Goal: Transaction & Acquisition: Subscribe to service/newsletter

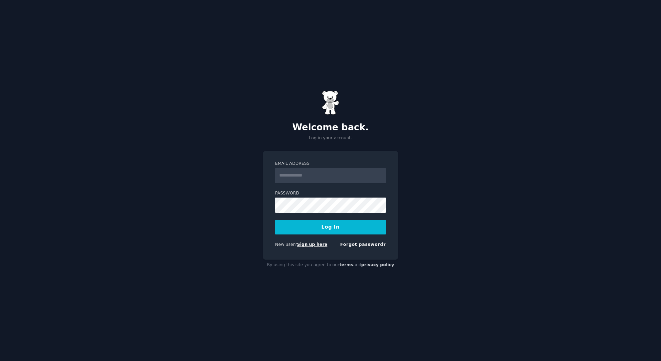
click at [307, 246] on link "Sign up here" at bounding box center [312, 244] width 30 height 5
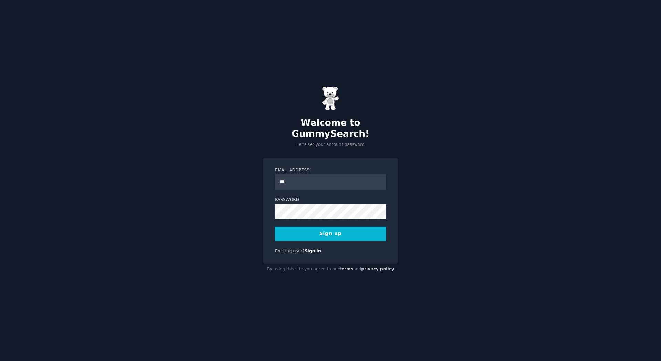
type input "**********"
click at [305, 226] on button "Sign up" at bounding box center [330, 233] width 111 height 14
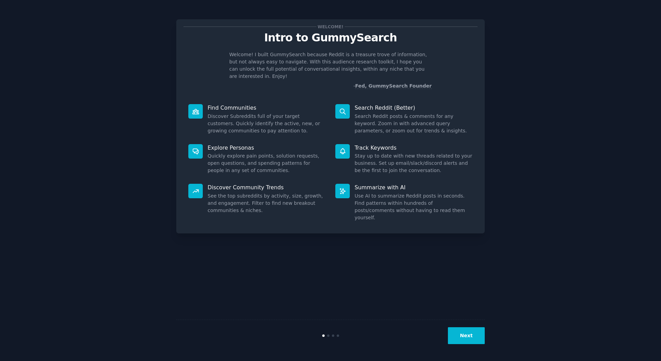
click at [551, 110] on div "Welcome! Intro to GummySearch Welcome! I built GummySearch because Reddit is a …" at bounding box center [331, 180] width 642 height 341
click at [471, 338] on button "Next" at bounding box center [466, 335] width 37 height 17
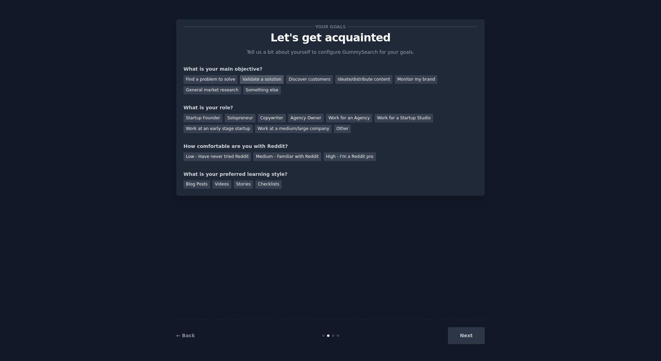
click at [251, 80] on div "Validate a solution" at bounding box center [262, 79] width 44 height 9
click at [297, 81] on div "Discover customers" at bounding box center [309, 79] width 47 height 9
click at [260, 76] on div "Validate a solution" at bounding box center [262, 79] width 44 height 9
click at [204, 122] on div "Startup Founder" at bounding box center [203, 118] width 39 height 9
click at [229, 118] on div "Solopreneur" at bounding box center [240, 118] width 30 height 9
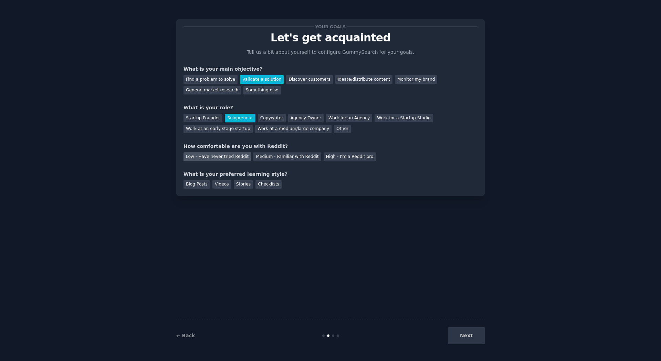
click at [218, 158] on div "Low - Have never tried Reddit" at bounding box center [218, 156] width 68 height 9
click at [216, 186] on div "Videos" at bounding box center [222, 184] width 19 height 9
click at [473, 332] on button "Next" at bounding box center [466, 335] width 37 height 17
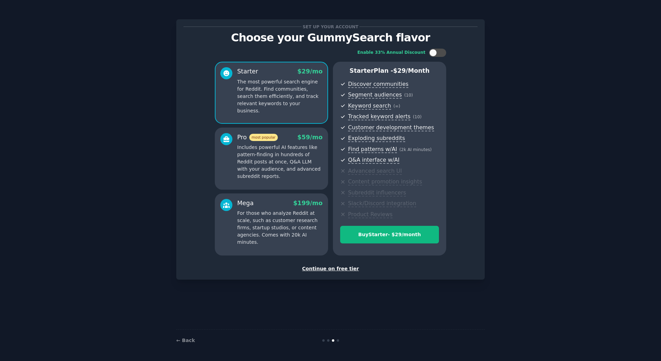
click at [304, 168] on p "Includes powerful AI features like pattern-finding in hundreds of Reddit posts …" at bounding box center [279, 162] width 85 height 36
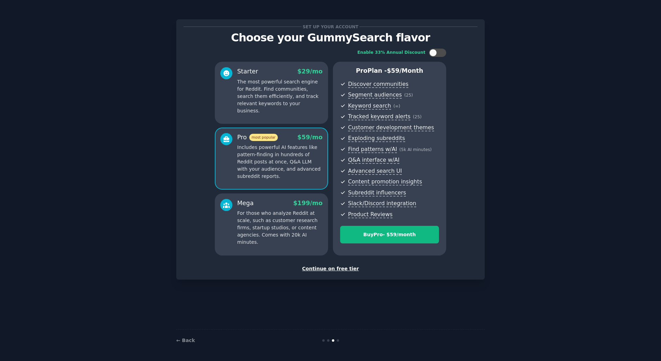
click at [324, 269] on div "Continue on free tier" at bounding box center [331, 268] width 294 height 7
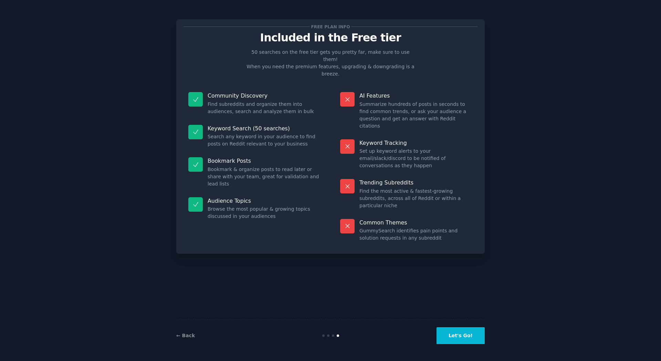
click at [456, 338] on button "Let's Go!" at bounding box center [461, 335] width 48 height 17
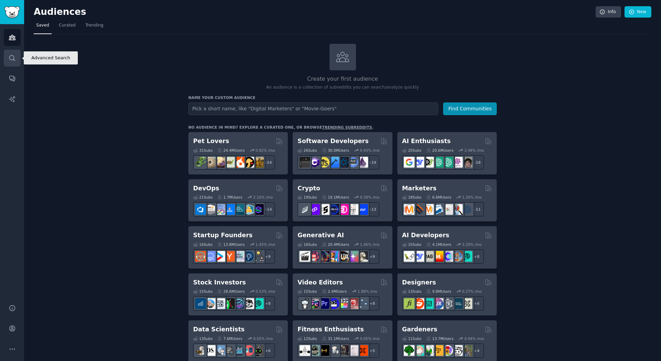
click at [6, 58] on link "Search" at bounding box center [12, 58] width 17 height 17
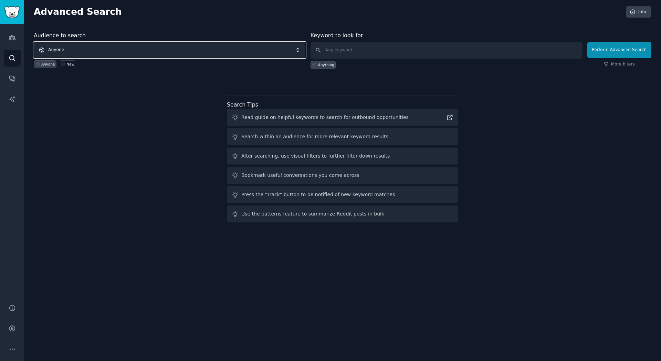
click at [155, 48] on span "Anyone" at bounding box center [170, 50] width 272 height 16
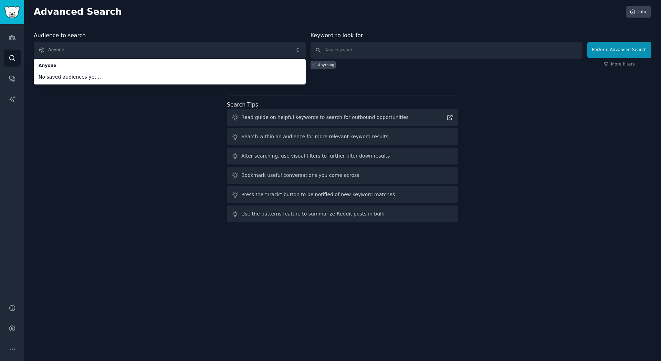
click at [117, 113] on div "Audience to search Anyone Anyone No saved audiences yet... Anyone New Keyword t…" at bounding box center [343, 128] width 618 height 194
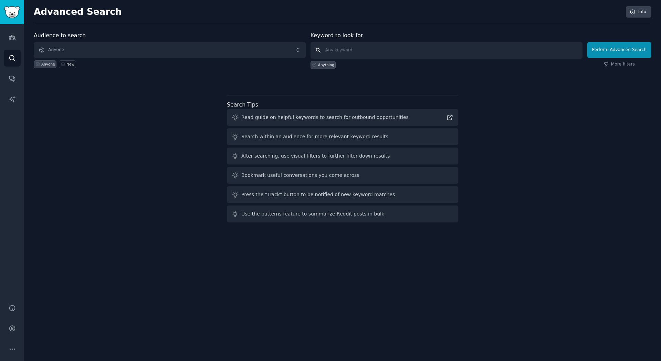
click at [374, 49] on input "text" at bounding box center [447, 50] width 272 height 17
type input "strava"
click at [621, 47] on button "Perform Advanced Search" at bounding box center [620, 50] width 64 height 16
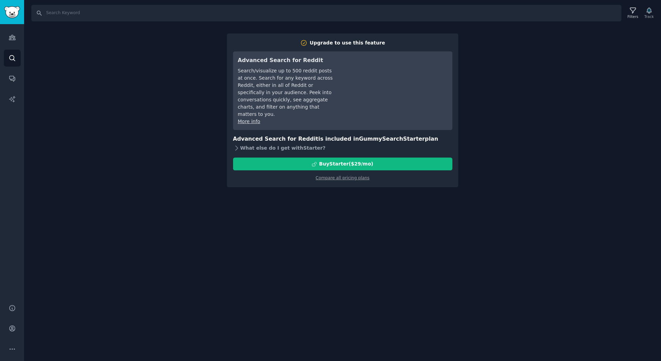
click at [243, 143] on div "What else do I get with Starter ?" at bounding box center [342, 148] width 219 height 10
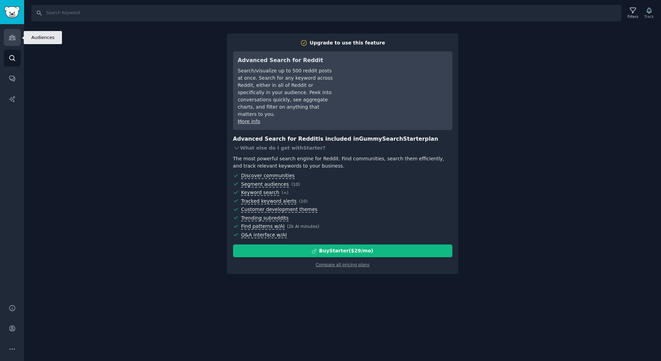
click at [11, 39] on icon "Sidebar" at bounding box center [12, 37] width 6 height 5
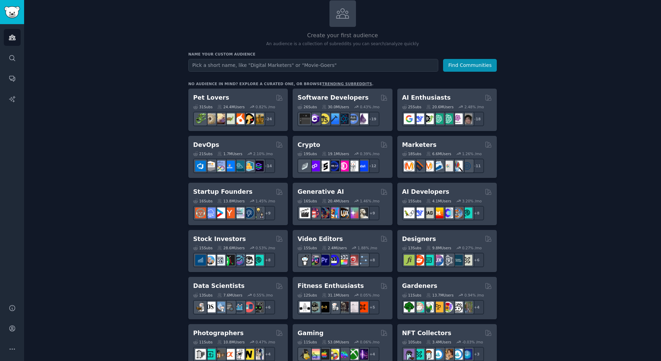
scroll to position [38, 0]
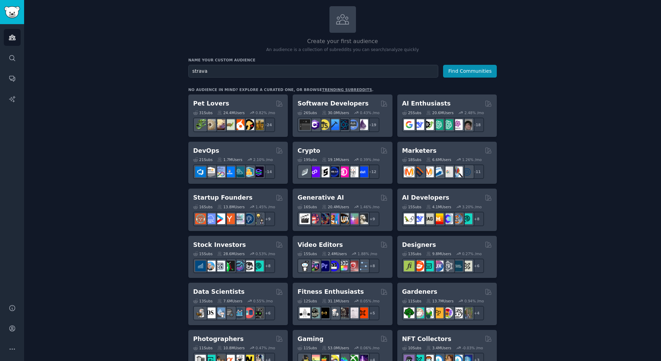
type input "strava"
click at [443, 65] on button "Find Communities" at bounding box center [470, 71] width 54 height 13
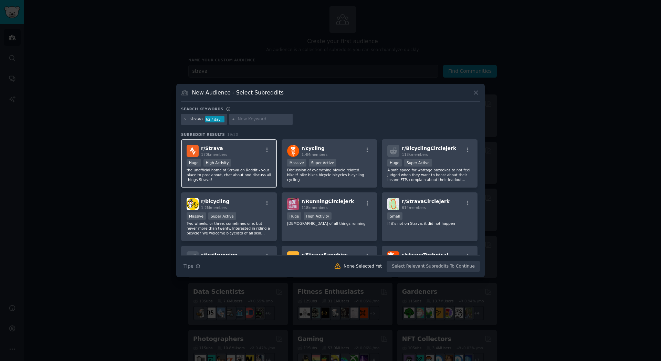
click at [263, 176] on p "the unofficial home of Strava on Reddit - your place to post about, chat about …" at bounding box center [229, 174] width 85 height 14
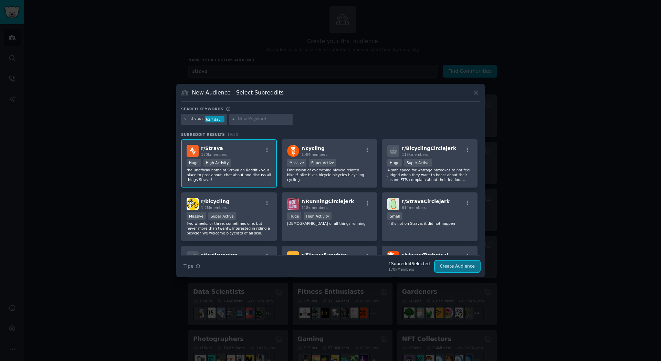
click at [461, 269] on button "Create Audience" at bounding box center [457, 266] width 45 height 12
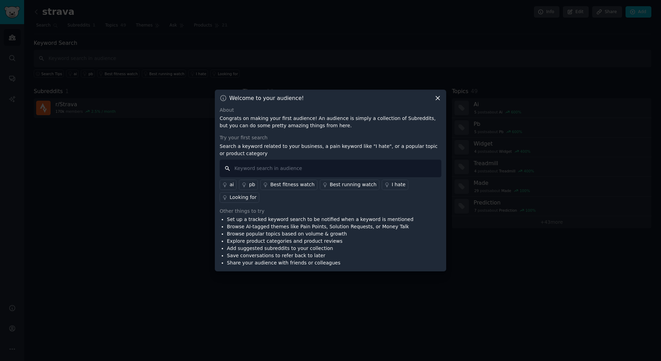
click at [326, 176] on input "text" at bounding box center [331, 169] width 222 height 18
type input "trouble"
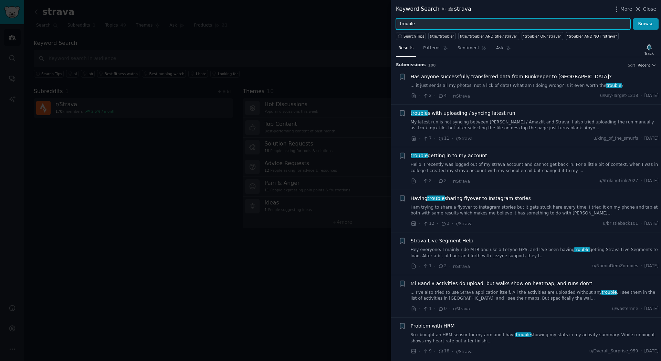
click at [420, 24] on input "trouble" at bounding box center [513, 24] width 235 height 12
type input "improvement OR feature"
click at [654, 29] on button "Browse" at bounding box center [646, 24] width 26 height 12
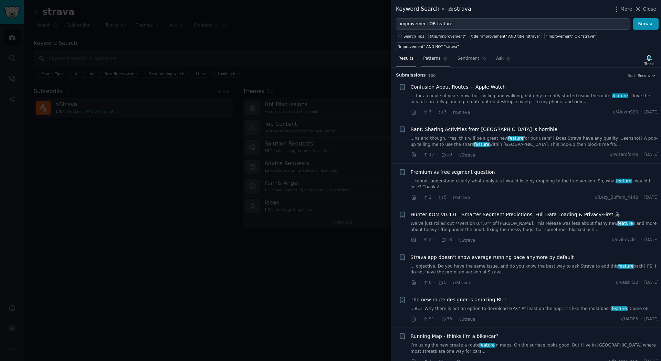
click at [435, 55] on span "Patterns" at bounding box center [431, 58] width 17 height 6
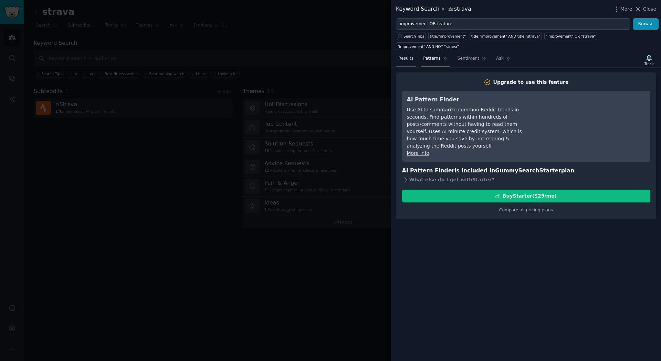
click at [412, 53] on link "Results" at bounding box center [406, 60] width 20 height 14
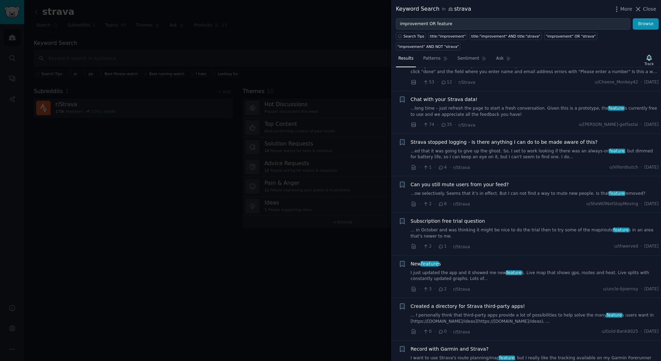
scroll to position [786, 0]
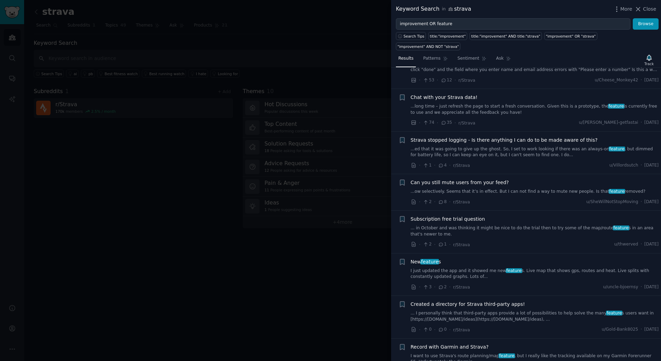
click at [449, 94] on span "Chat with your Strava data!" at bounding box center [444, 97] width 67 height 7
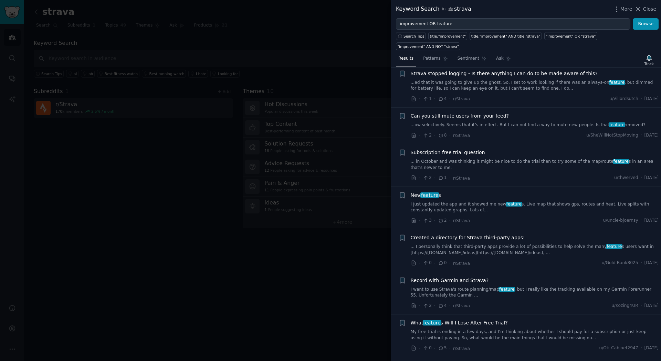
scroll to position [844, 0]
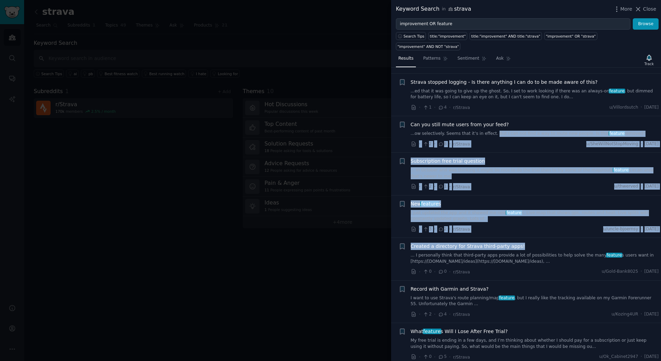
drag, startPoint x: 433, startPoint y: 227, endPoint x: 492, endPoint y: 107, distance: 134.2
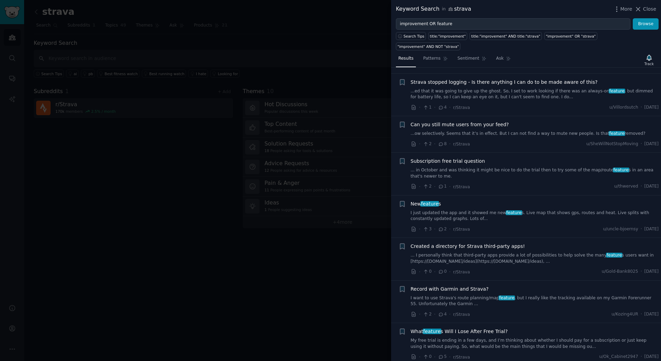
click at [399, 86] on div "+" at bounding box center [402, 95] width 7 height 33
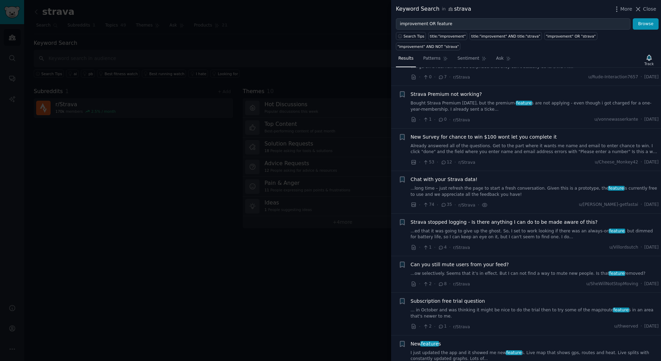
scroll to position [686, 0]
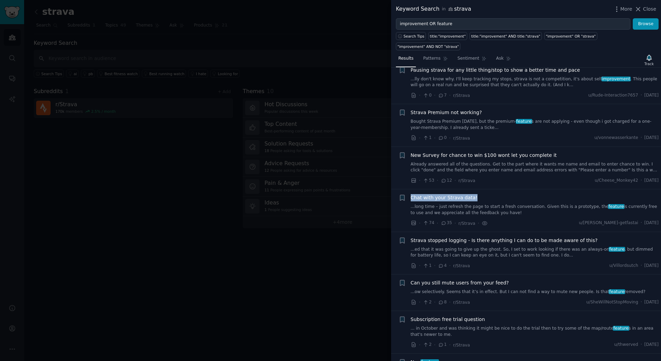
drag, startPoint x: 471, startPoint y: 174, endPoint x: 412, endPoint y: 177, distance: 59.3
click at [412, 194] on div "Chat with your Strava data!" at bounding box center [535, 197] width 248 height 7
copy span "Chat with your Strava data!"
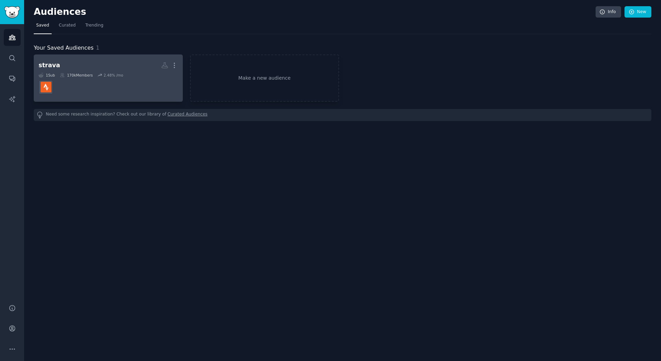
click at [60, 65] on h2 "strava Custom Audience More" at bounding box center [109, 65] width 140 height 12
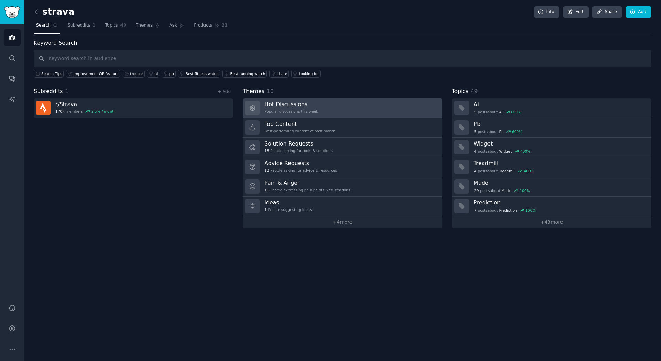
click at [299, 105] on h3 "Hot Discussions" at bounding box center [292, 104] width 54 height 7
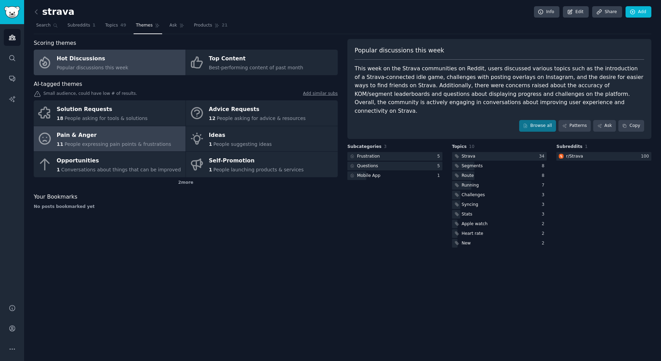
click at [137, 137] on div "Pain & Anger" at bounding box center [114, 135] width 115 height 11
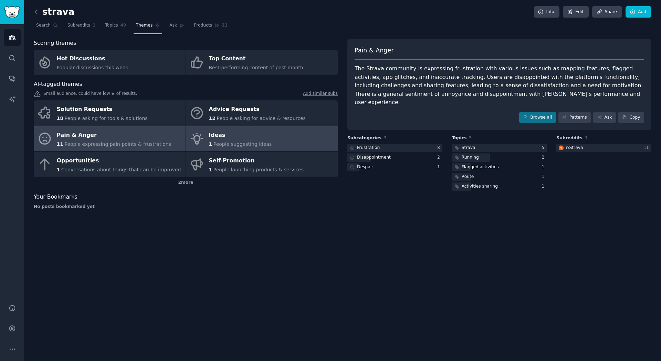
click at [256, 138] on div "Ideas" at bounding box center [240, 135] width 63 height 11
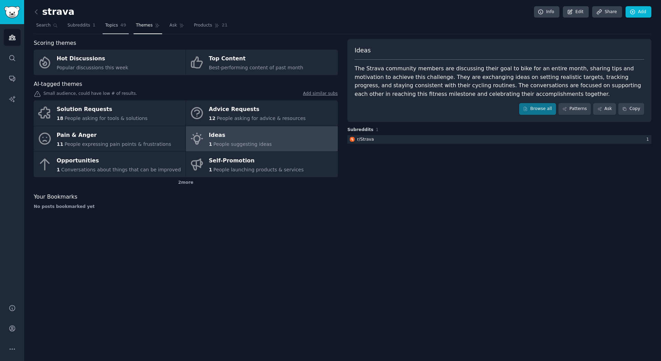
click at [106, 22] on link "Topics 49" at bounding box center [116, 27] width 26 height 14
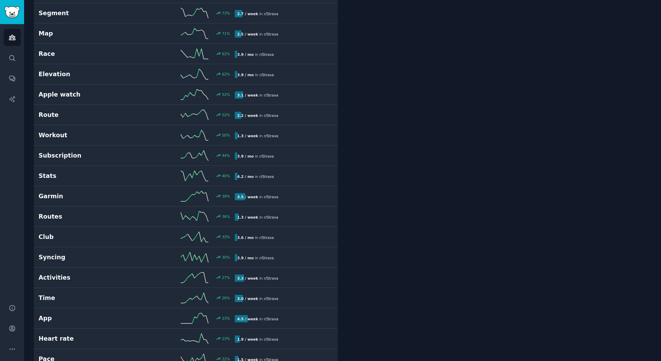
scroll to position [233, 0]
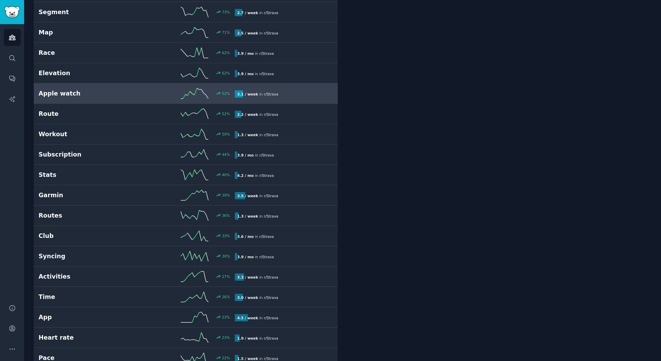
click at [158, 100] on link "Apple watch 52 % 3.1 / week in r/ Strava" at bounding box center [186, 93] width 304 height 20
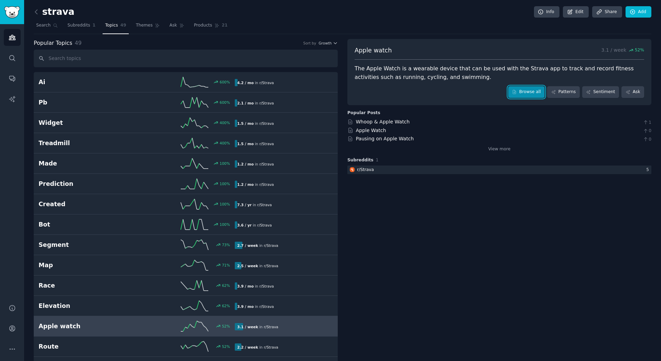
click at [526, 93] on link "Browse all" at bounding box center [527, 92] width 37 height 12
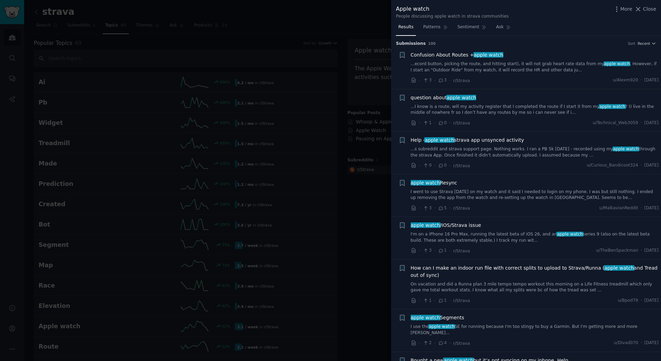
click at [370, 103] on div at bounding box center [330, 180] width 661 height 361
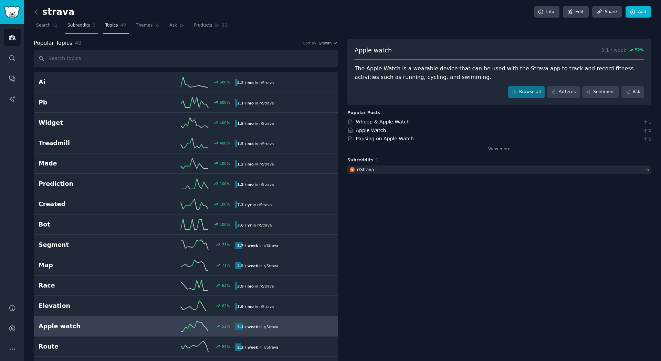
click at [76, 27] on span "Subreddits" at bounding box center [79, 25] width 23 height 6
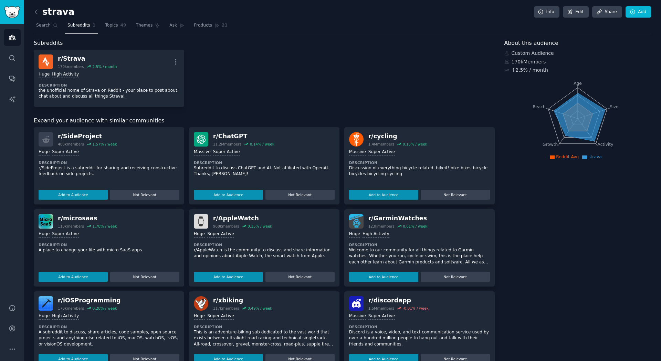
click at [40, 12] on link at bounding box center [38, 12] width 9 height 11
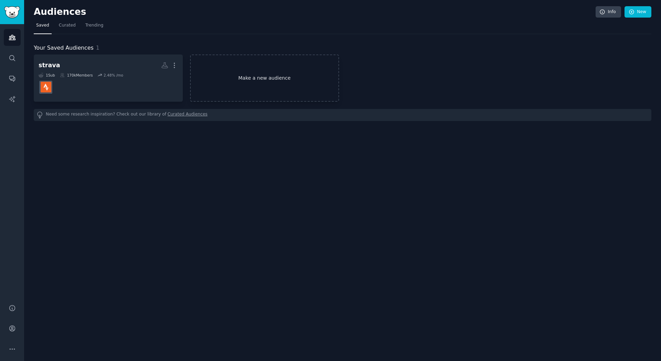
click at [308, 78] on link "Make a new audience" at bounding box center [264, 77] width 149 height 47
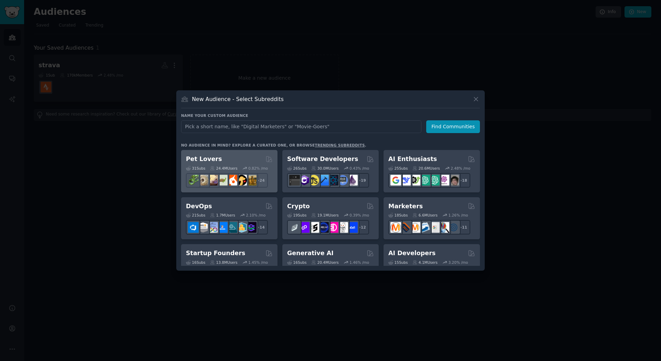
click at [220, 161] on div "Pet Lovers" at bounding box center [229, 159] width 87 height 9
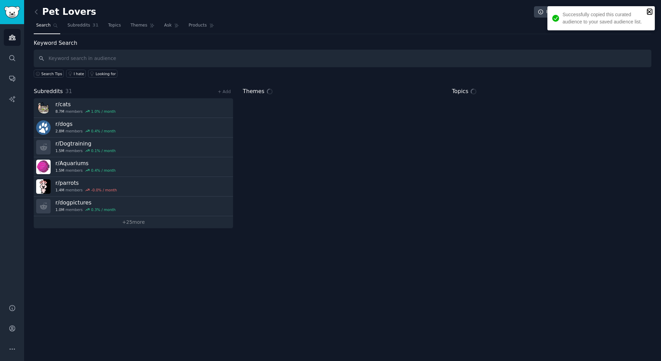
click at [648, 12] on icon "close" at bounding box center [650, 12] width 5 height 6
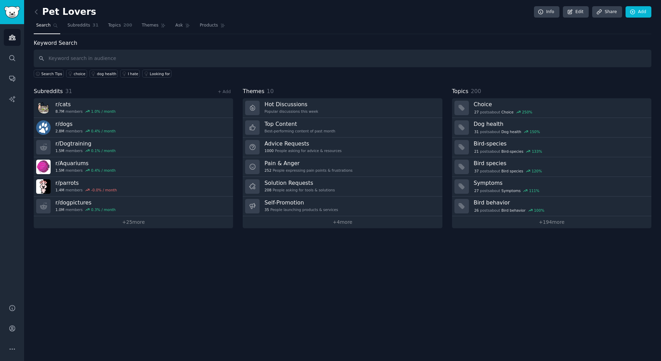
click at [415, 299] on div "Pet Lovers Info Edit Share Add Search Subreddits 31 Topics 200 Themes Ask Produ…" at bounding box center [342, 180] width 637 height 361
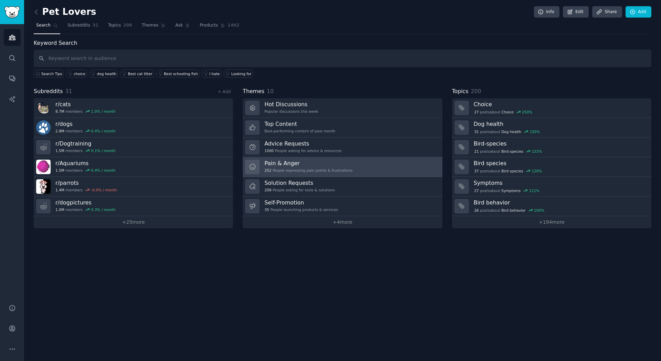
click at [295, 158] on link "Pain & Anger 252 People expressing pain points & frustrations" at bounding box center [342, 167] width 199 height 20
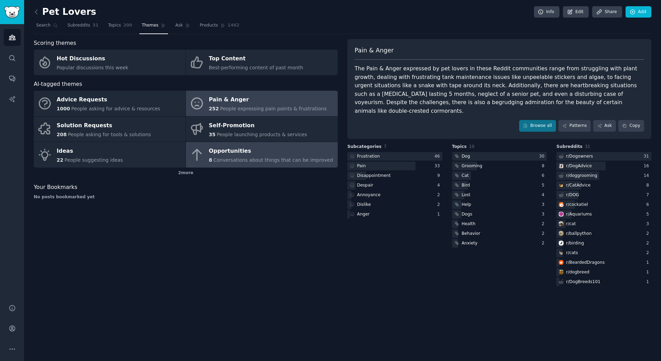
click at [291, 157] on span "Conversations about things that can be improved" at bounding box center [274, 160] width 120 height 6
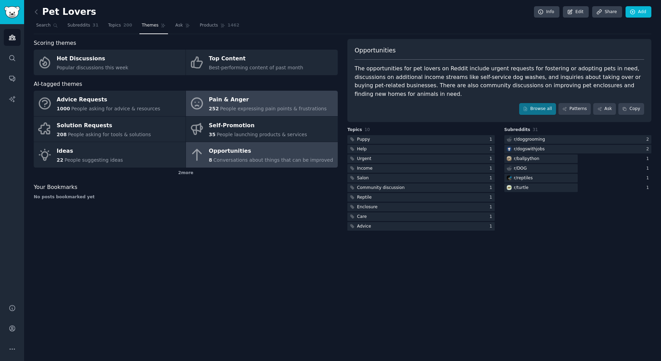
click at [274, 110] on span "People expressing pain points & frustrations" at bounding box center [273, 109] width 107 height 6
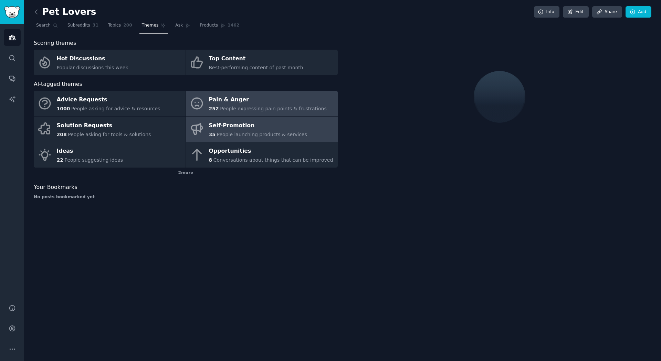
click at [266, 130] on div "Self-Promotion" at bounding box center [258, 125] width 98 height 11
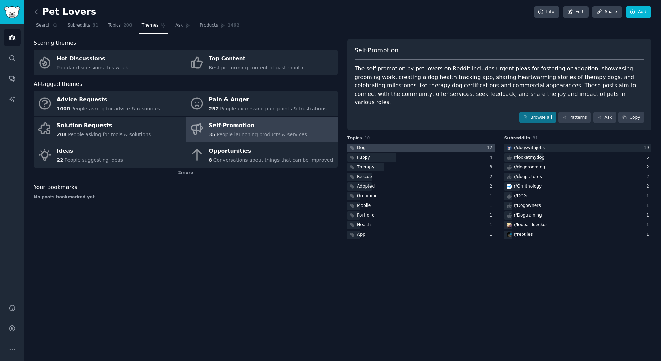
click at [395, 144] on div at bounding box center [421, 148] width 147 height 9
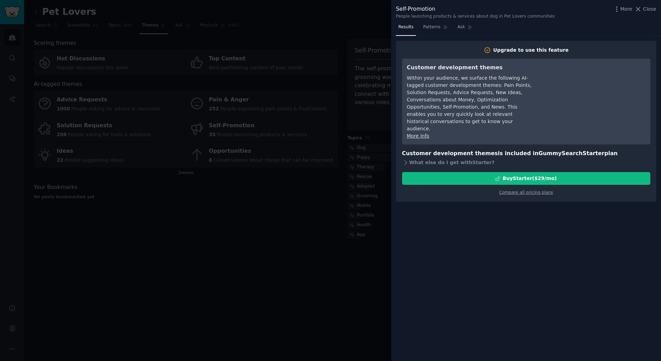
click at [337, 197] on div at bounding box center [330, 180] width 661 height 361
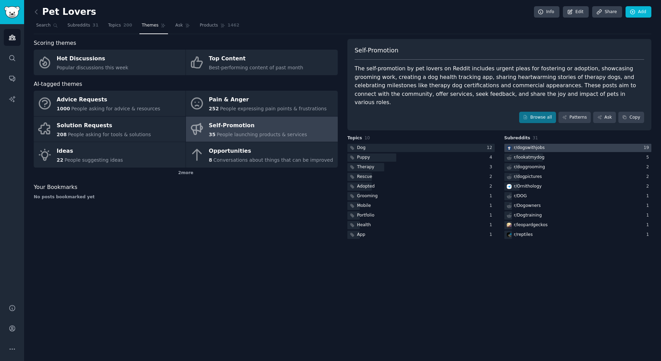
click at [531, 145] on div "r/ dogswithjobs" at bounding box center [529, 148] width 31 height 6
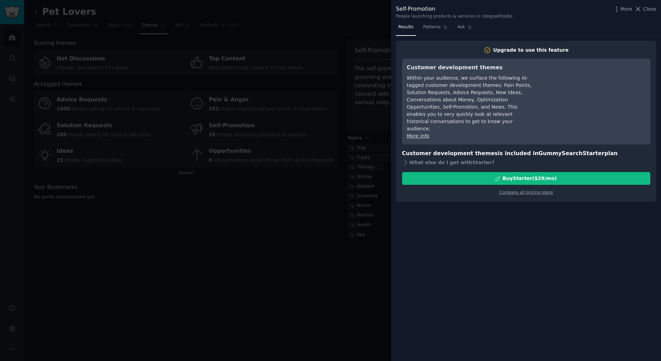
click at [351, 236] on div at bounding box center [330, 180] width 661 height 361
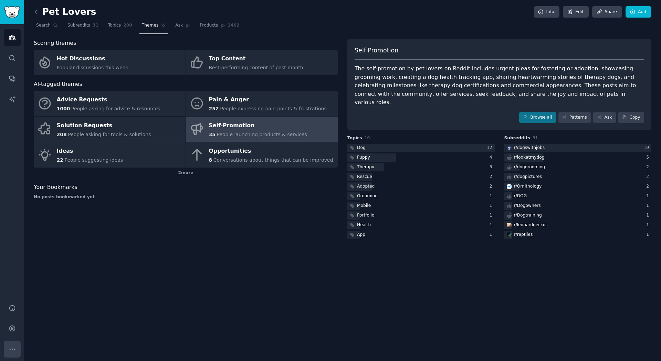
click at [14, 347] on icon "Sidebar" at bounding box center [12, 348] width 7 height 7
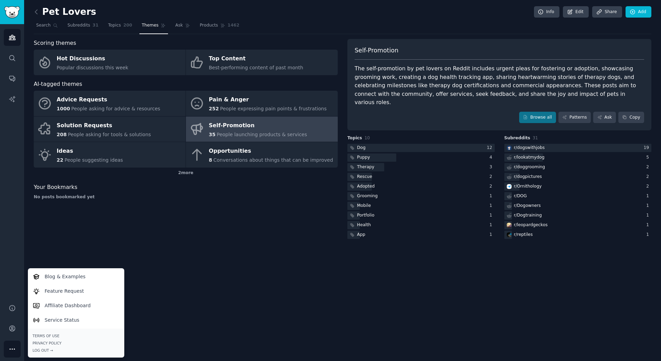
click at [502, 315] on div "Pet Lovers Info Edit Share Add Search Subreddits 31 Topics 200 Themes Ask Produ…" at bounding box center [342, 180] width 637 height 361
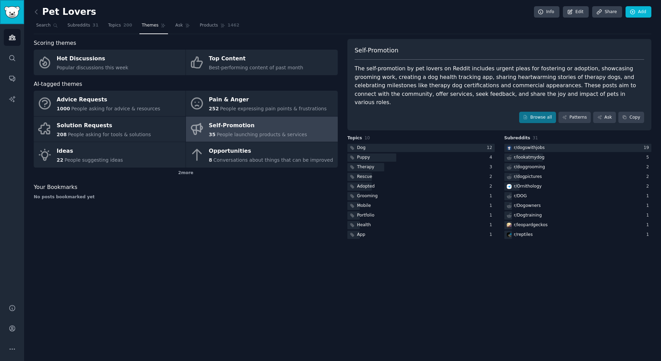
click at [16, 10] on img "Sidebar" at bounding box center [12, 12] width 16 height 12
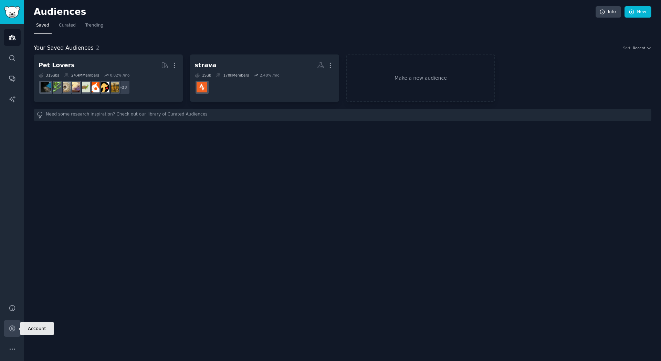
click at [20, 327] on link "Account" at bounding box center [12, 328] width 17 height 17
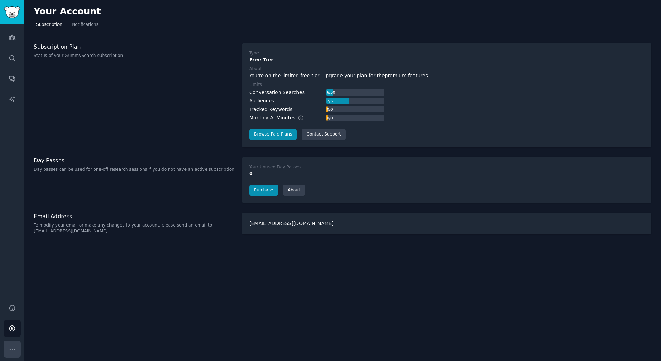
click at [13, 348] on icon "Sidebar" at bounding box center [12, 348] width 7 height 7
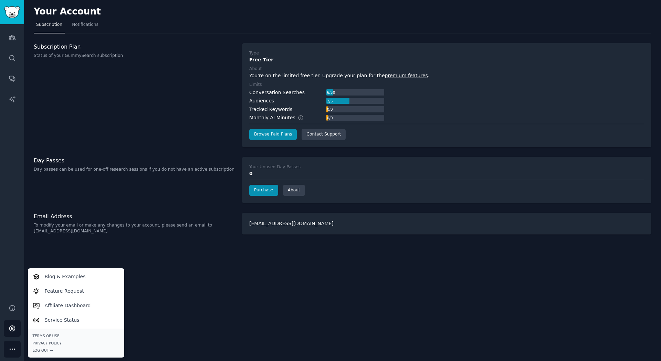
click at [175, 333] on div "Your Account Subscription Notifications Subscription Plan Status of your GummyS…" at bounding box center [342, 180] width 637 height 361
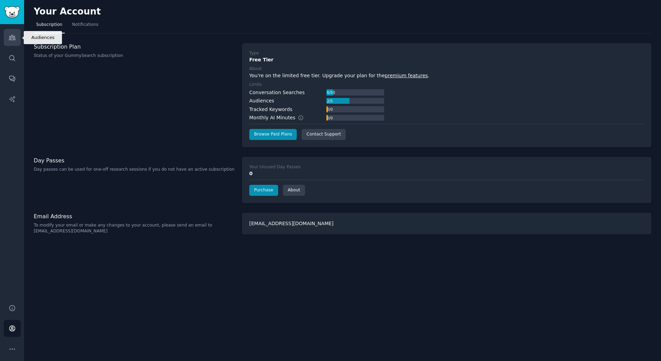
click at [15, 39] on icon "Sidebar" at bounding box center [12, 37] width 6 height 5
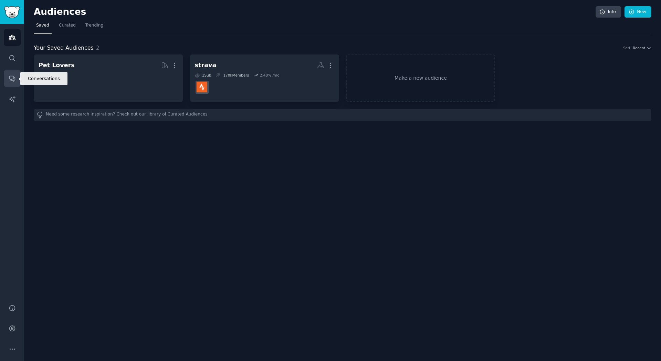
click at [19, 72] on link "Conversations" at bounding box center [12, 78] width 17 height 17
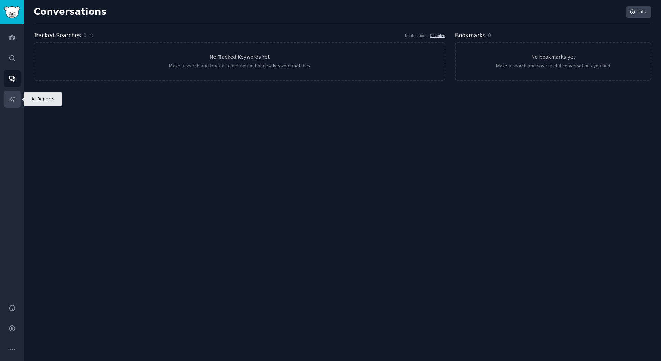
click at [12, 98] on icon "Sidebar" at bounding box center [12, 98] width 7 height 7
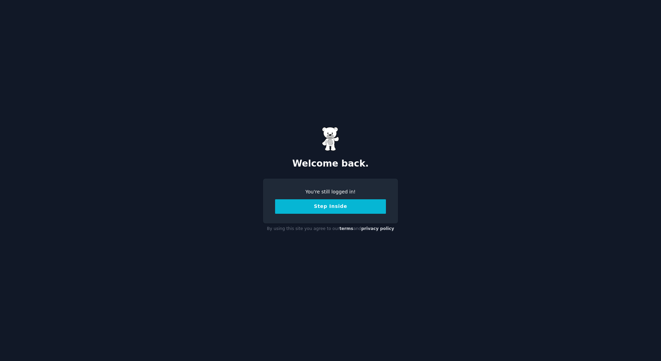
click at [300, 204] on button "Step Inside" at bounding box center [330, 206] width 111 height 14
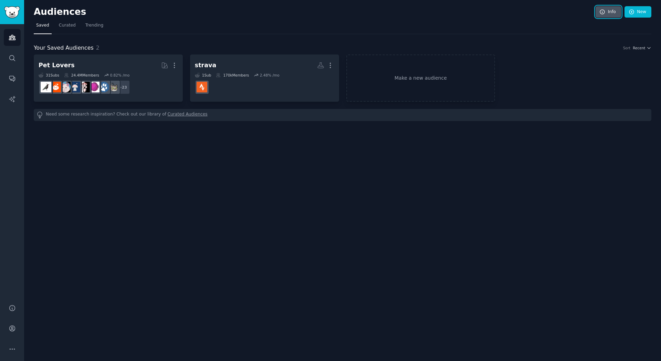
click at [617, 14] on link "Info" at bounding box center [608, 12] width 25 height 12
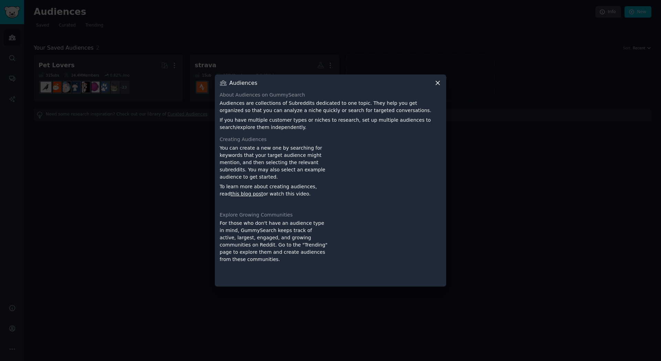
click at [438, 83] on icon at bounding box center [438, 83] width 4 height 4
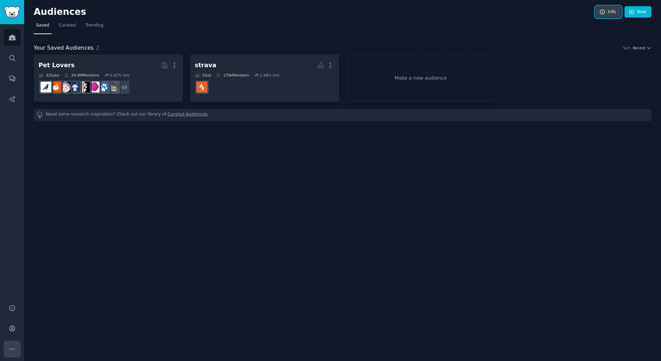
click at [13, 357] on button "More" at bounding box center [12, 348] width 17 height 17
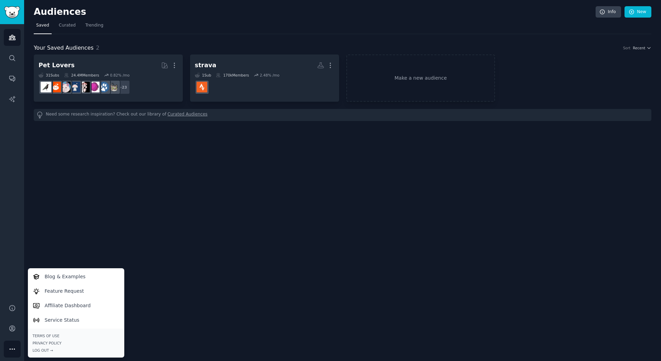
click at [168, 267] on div "Audiences Info New Saved Curated Trending Your Saved Audiences 2 Sort Recent Pe…" at bounding box center [342, 180] width 637 height 361
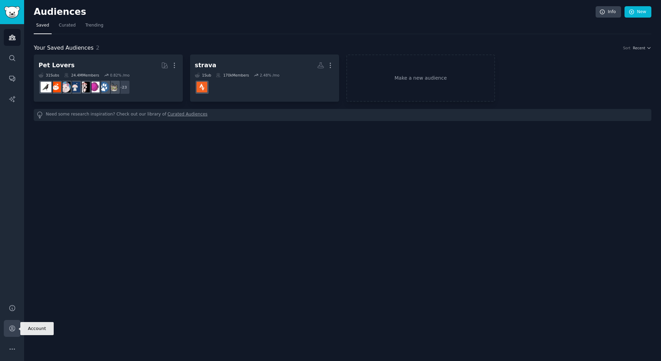
click at [10, 325] on icon "Sidebar" at bounding box center [12, 328] width 7 height 7
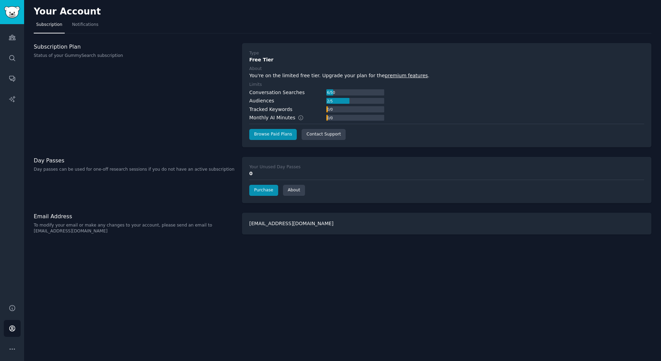
click at [260, 224] on div "jur.aj@seznam.cz" at bounding box center [447, 224] width 410 height 22
click at [78, 30] on link "Notifications" at bounding box center [85, 26] width 31 height 14
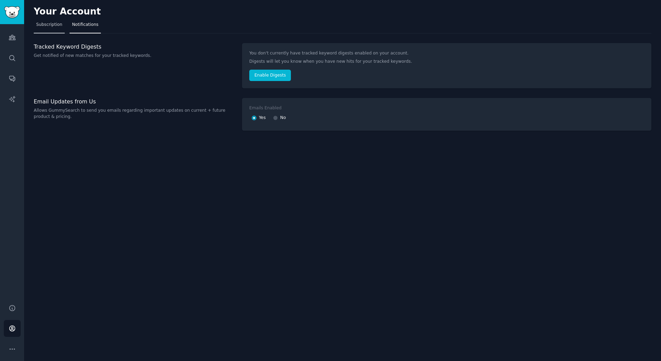
click at [54, 26] on span "Subscription" at bounding box center [49, 25] width 26 height 6
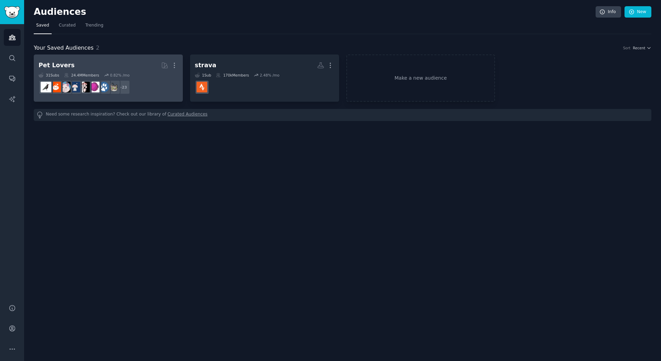
click at [165, 74] on div "31 Sub s 24.4M Members 0.82 % /mo" at bounding box center [109, 75] width 140 height 5
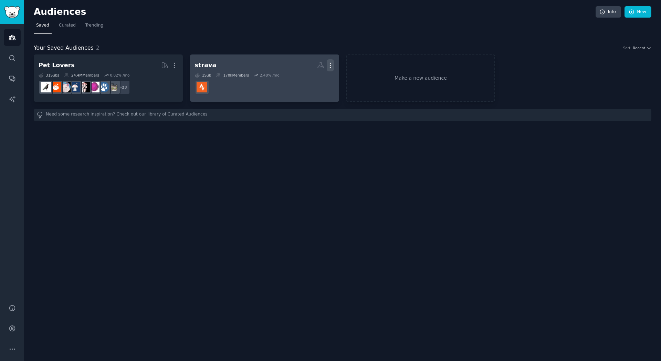
click at [329, 67] on icon "button" at bounding box center [330, 65] width 7 height 7
click at [318, 81] on p "Delete" at bounding box center [312, 79] width 16 height 7
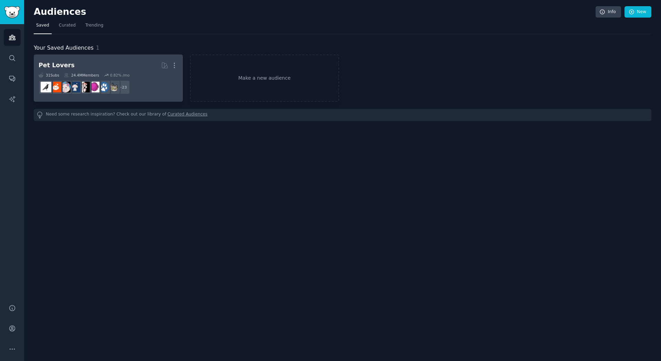
click at [84, 68] on h2 "Pet Lovers More" at bounding box center [109, 65] width 140 height 12
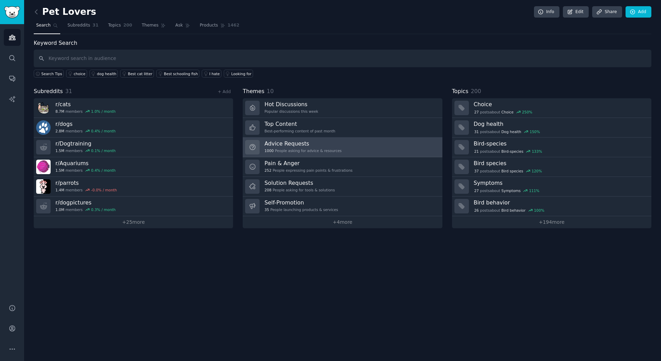
click at [376, 147] on link "Advice Requests 1000 People asking for advice & resources" at bounding box center [342, 147] width 199 height 20
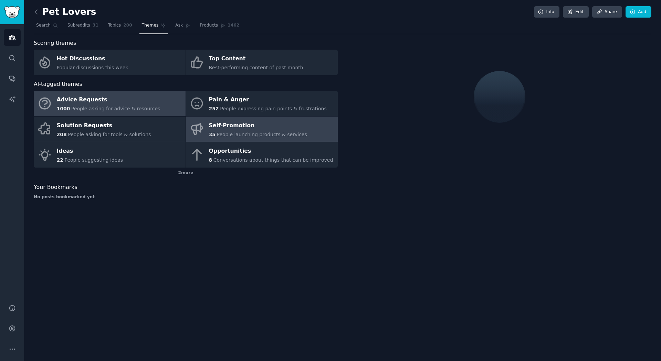
click at [282, 132] on span "People launching products & services" at bounding box center [262, 135] width 90 height 6
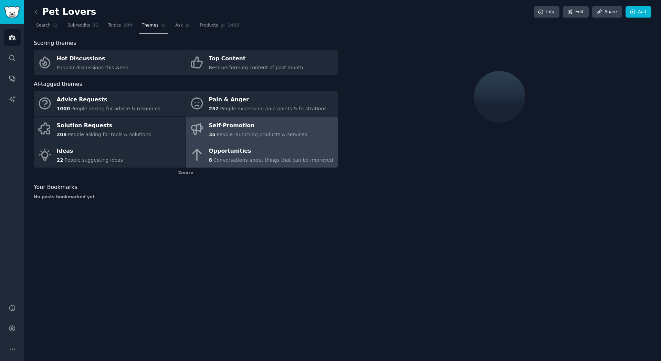
click at [248, 156] on div "8 Conversations about things that can be improved" at bounding box center [271, 159] width 124 height 7
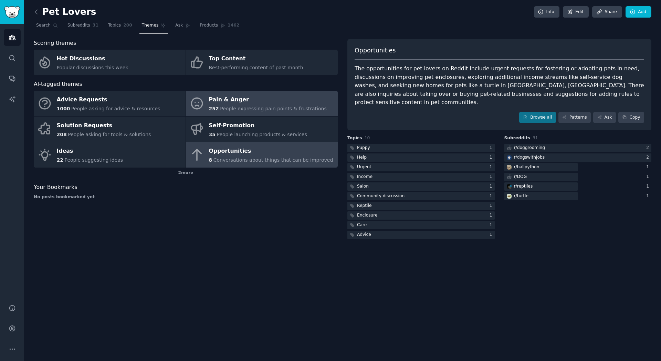
click at [283, 102] on div "Pain & Anger" at bounding box center [268, 99] width 118 height 11
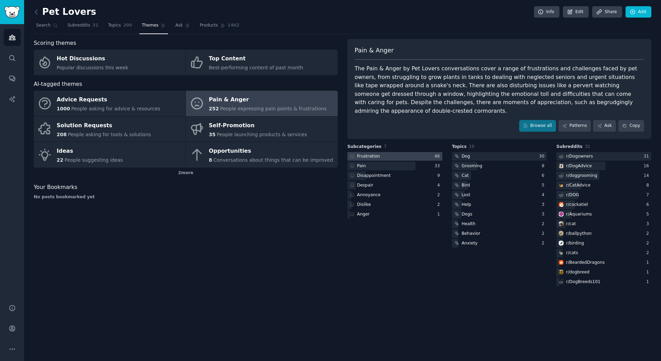
click at [383, 152] on div at bounding box center [395, 156] width 95 height 9
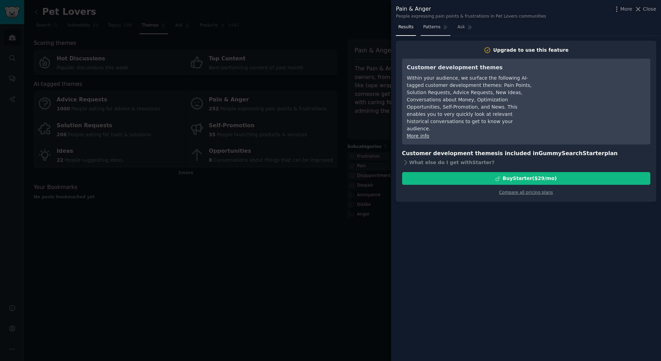
click at [426, 27] on span "Patterns" at bounding box center [431, 27] width 17 height 6
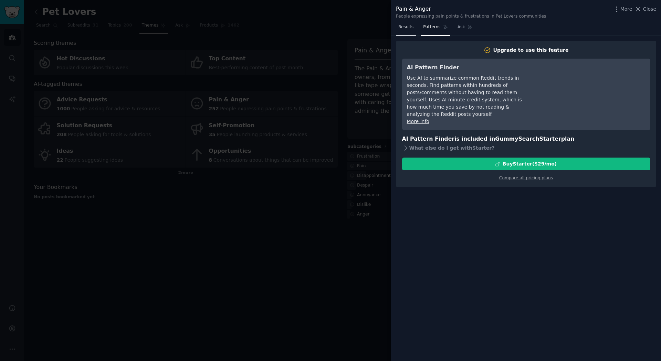
click at [412, 27] on span "Results" at bounding box center [406, 27] width 15 height 6
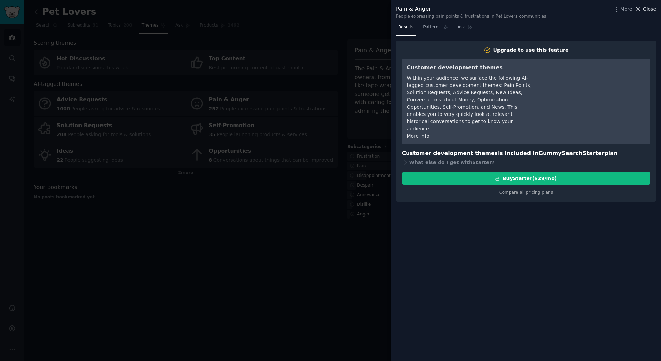
click at [645, 8] on span "Close" at bounding box center [650, 9] width 13 height 7
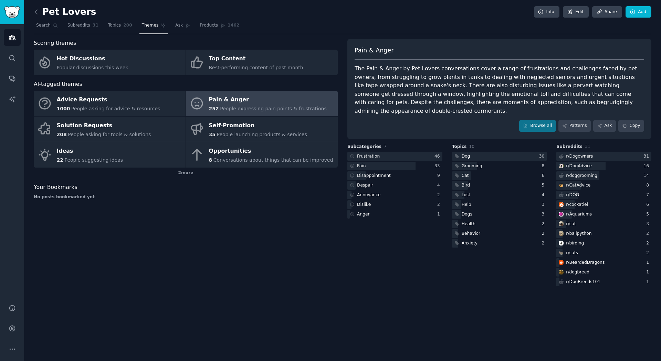
click at [331, 248] on div "Scoring themes Hot Discussions Popular discussions this week Top Content Best-p…" at bounding box center [186, 163] width 304 height 248
click at [499, 162] on div "Grooming" at bounding box center [499, 166] width 95 height 9
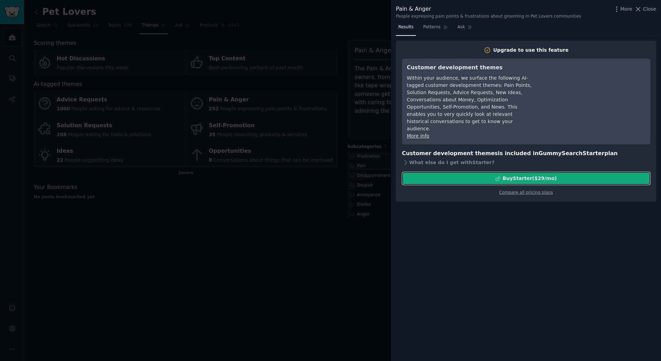
click at [473, 175] on div "Buy Starter ($ 29 /mo )" at bounding box center [527, 178] width 248 height 7
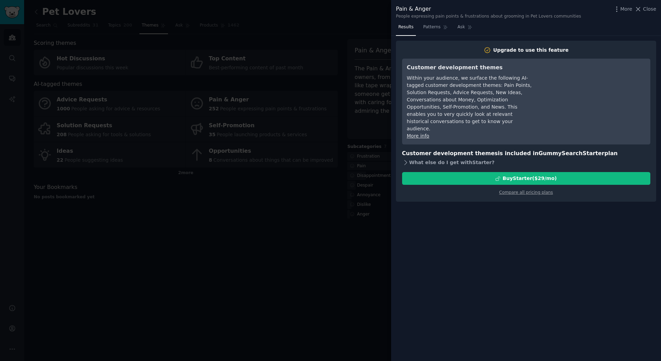
click at [444, 157] on div "What else do I get with Starter ?" at bounding box center [526, 162] width 248 height 10
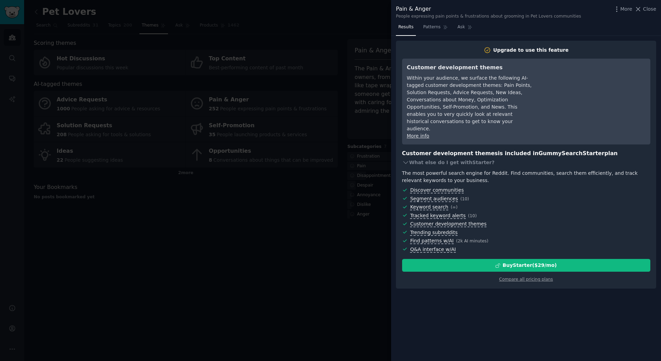
click at [357, 251] on div at bounding box center [330, 180] width 661 height 361
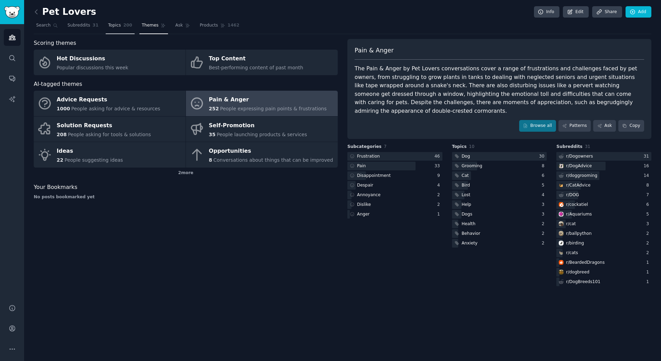
click at [123, 29] on link "Topics 200" at bounding box center [120, 27] width 29 height 14
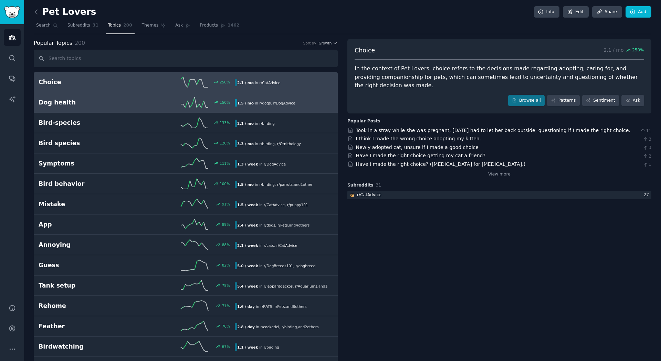
click at [298, 106] on div "1.5 / mo in r/ dogs , r/ DogAdvice" at bounding box center [281, 102] width 93 height 7
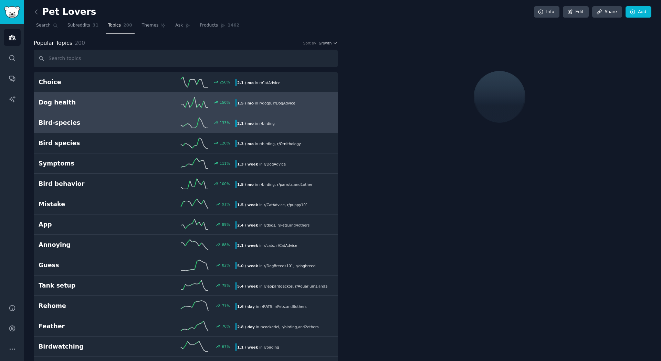
click at [286, 118] on div "Bird-species 133 % 2.1 / mo in r/ birding" at bounding box center [186, 122] width 295 height 10
click at [171, 104] on div "150 %" at bounding box center [186, 102] width 98 height 10
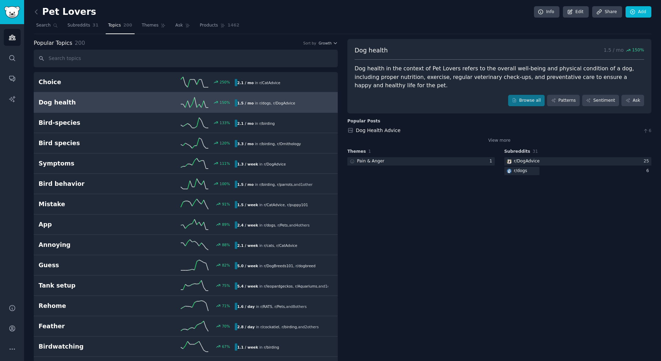
click at [13, 78] on icon "Sidebar" at bounding box center [12, 79] width 6 height 6
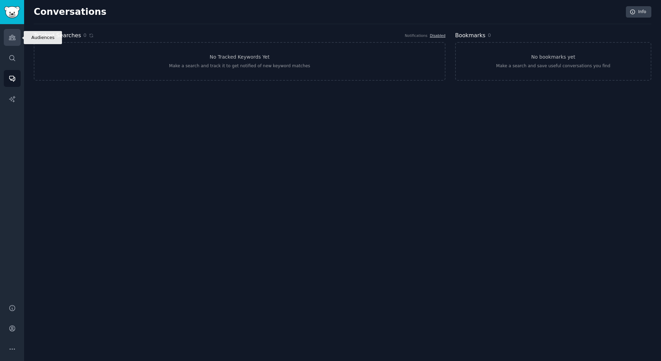
click at [13, 38] on icon "Sidebar" at bounding box center [12, 37] width 6 height 5
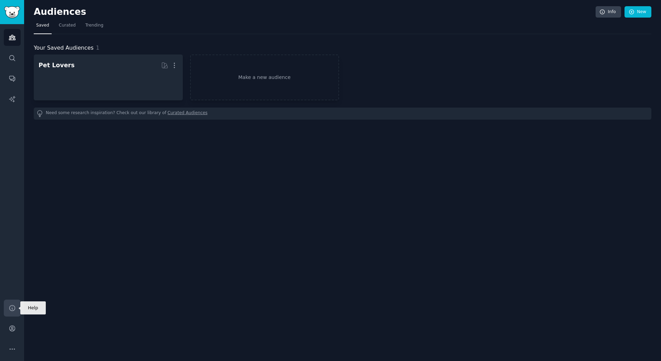
click at [8, 305] on link "Help" at bounding box center [12, 307] width 17 height 17
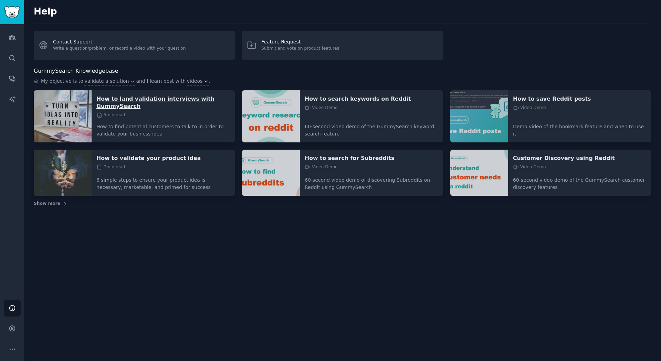
click at [179, 101] on p "How to land validation interviews with GummySearch" at bounding box center [163, 102] width 134 height 14
click at [156, 97] on p "How to land validation interviews with GummySearch" at bounding box center [163, 102] width 134 height 14
drag, startPoint x: 8, startPoint y: 26, endPoint x: 9, endPoint y: 34, distance: 8.3
click at [9, 34] on div "Audiences Search Conversations AI Reports" at bounding box center [12, 159] width 24 height 271
click at [9, 34] on icon "Sidebar" at bounding box center [12, 37] width 7 height 7
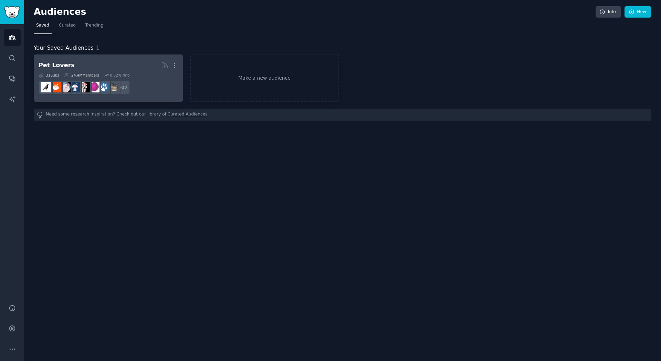
click at [126, 73] on div "31 Sub s 24.4M Members 0.82 % /mo" at bounding box center [109, 75] width 140 height 5
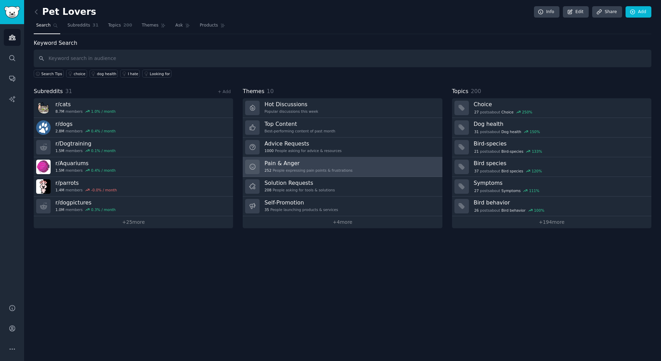
click at [296, 166] on div "Pain & Anger 252 People expressing pain points & frustrations" at bounding box center [309, 167] width 88 height 14
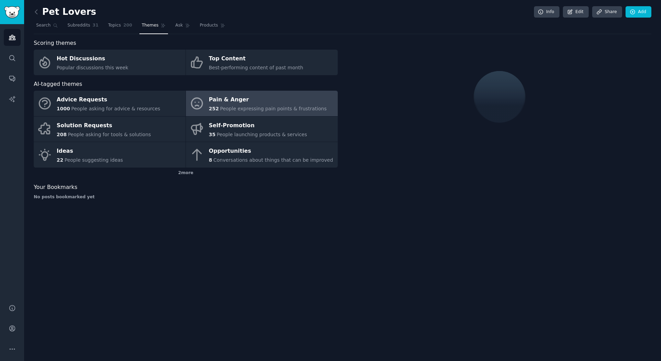
click at [227, 106] on span "People expressing pain points & frustrations" at bounding box center [273, 109] width 107 height 6
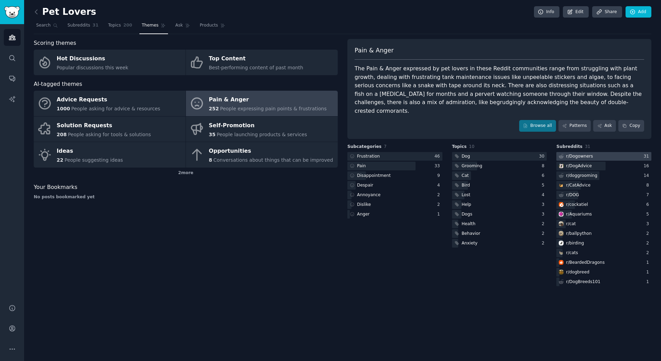
click at [588, 153] on div "r/ Dogowners" at bounding box center [579, 156] width 27 height 6
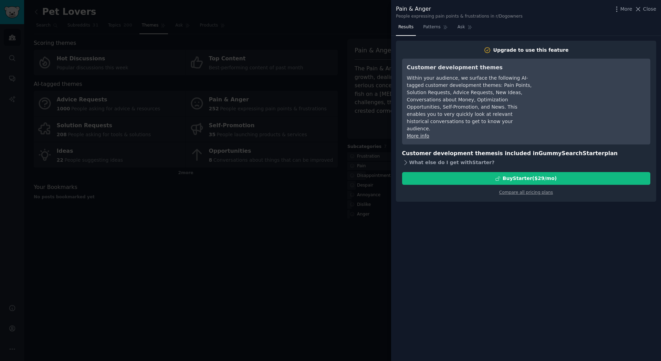
click at [412, 157] on div "What else do I get with Starter ?" at bounding box center [526, 162] width 248 height 10
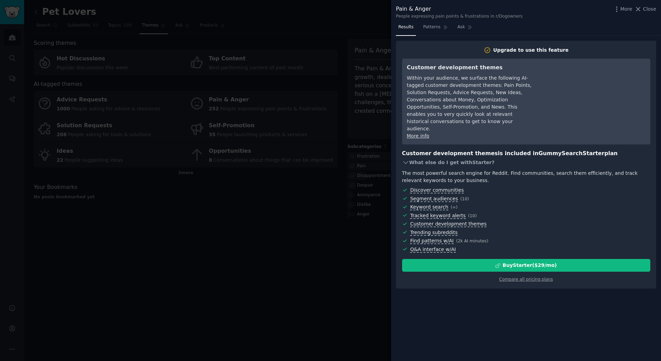
click at [412, 157] on div "What else do I get with Starter ?" at bounding box center [526, 162] width 248 height 10
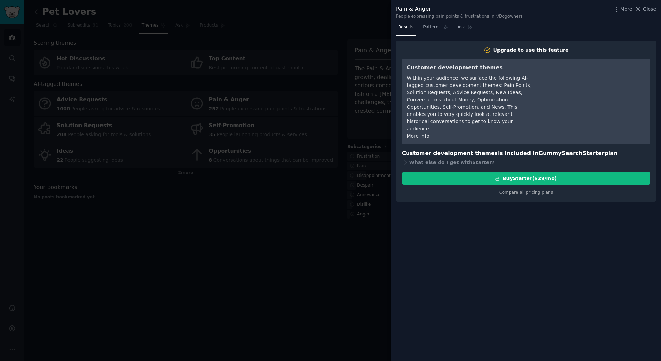
click at [328, 221] on div at bounding box center [330, 180] width 661 height 361
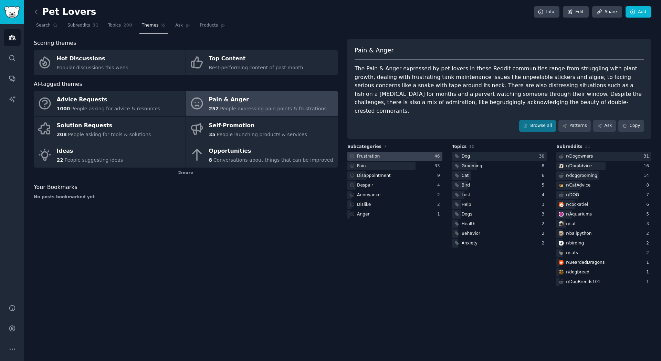
click at [403, 152] on div at bounding box center [395, 156] width 95 height 9
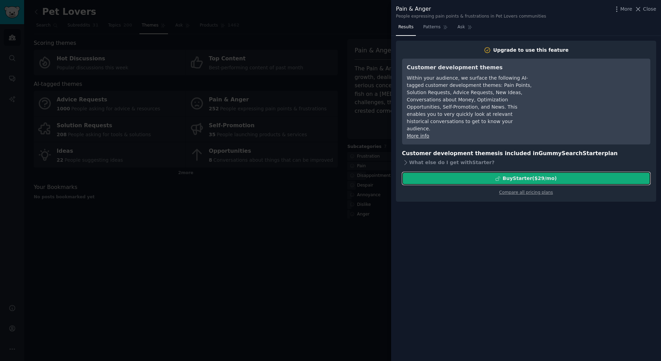
click at [479, 175] on div "Buy Starter ($ 29 /mo )" at bounding box center [527, 178] width 248 height 7
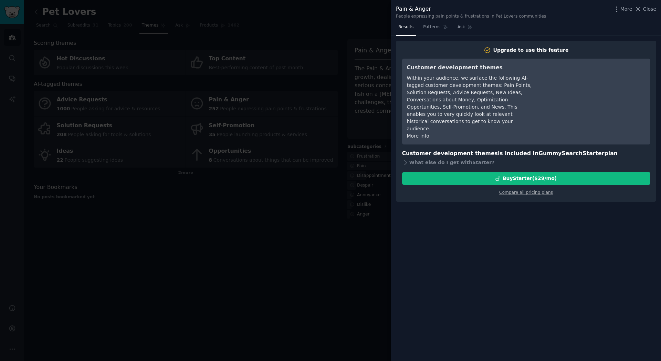
click at [219, 234] on div at bounding box center [330, 180] width 661 height 361
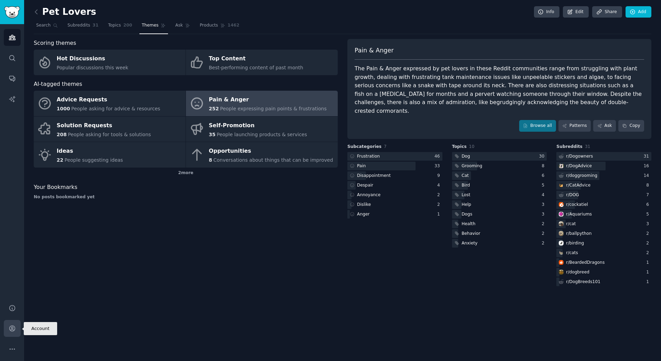
click at [10, 324] on link "Account" at bounding box center [12, 328] width 17 height 17
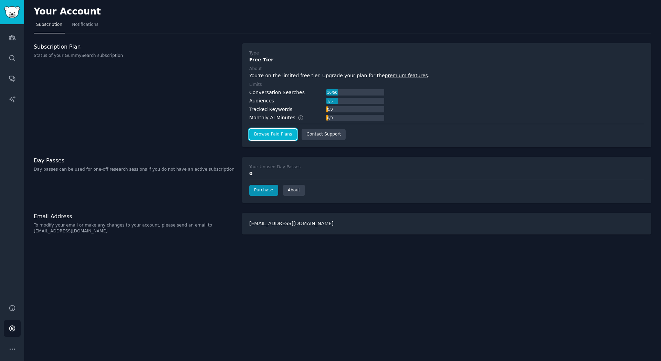
click at [279, 133] on link "Browse Paid Plans" at bounding box center [273, 134] width 48 height 11
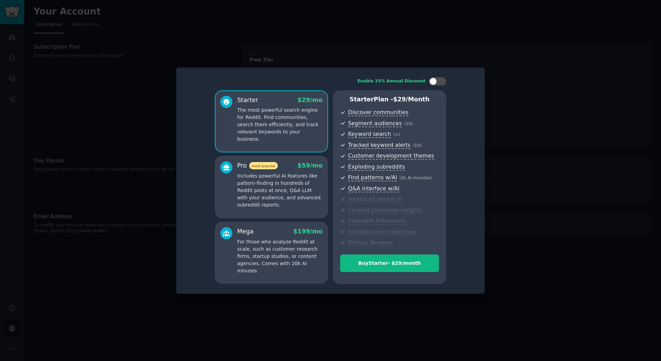
click at [282, 174] on p "Includes powerful AI features like pattern-finding in hundreds of Reddit posts …" at bounding box center [279, 190] width 85 height 36
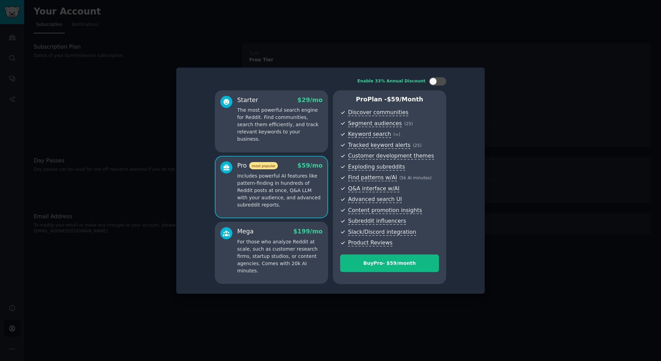
click at [301, 244] on p "For those who analyze Reddit at scale, such as customer research firms, startup…" at bounding box center [279, 256] width 85 height 36
click at [291, 193] on p "Includes powerful AI features like pattern-finding in hundreds of Reddit posts …" at bounding box center [279, 190] width 85 height 36
click at [281, 247] on p "For those who analyze Reddit at scale, such as customer research firms, startup…" at bounding box center [279, 256] width 85 height 36
click at [291, 192] on p "Includes powerful AI features like pattern-finding in hundreds of Reddit posts …" at bounding box center [279, 190] width 85 height 36
click at [282, 242] on p "For those who analyze Reddit at scale, such as customer research firms, startup…" at bounding box center [279, 256] width 85 height 36
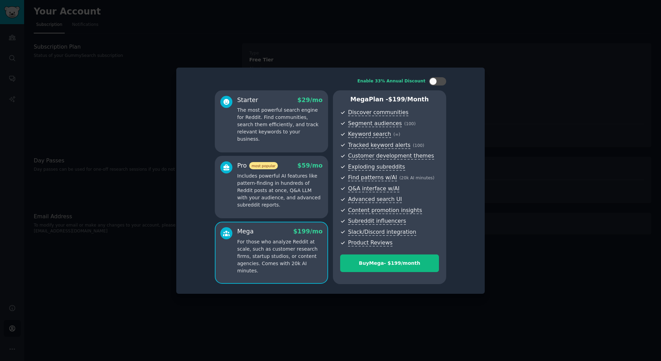
click at [282, 197] on p "Includes powerful AI features like pattern-finding in hundreds of Reddit posts …" at bounding box center [279, 190] width 85 height 36
click at [434, 83] on div at bounding box center [434, 82] width 8 height 8
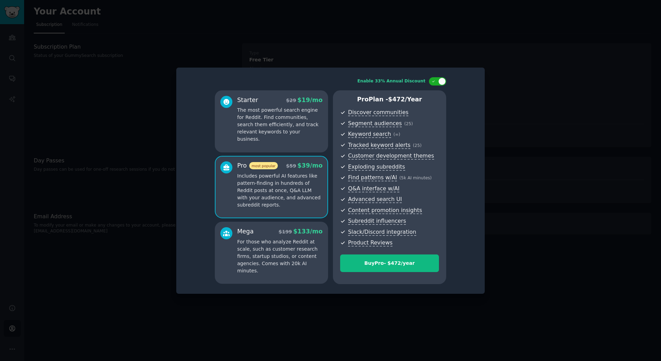
click at [281, 236] on div "Mega $ 199 $ 133 /mo For those who analyze Reddit at scale, such as customer re…" at bounding box center [279, 250] width 85 height 47
click at [291, 200] on p "Includes powerful AI features like pattern-finding in hundreds of Reddit posts …" at bounding box center [279, 190] width 85 height 36
click at [437, 80] on div at bounding box center [437, 81] width 17 height 8
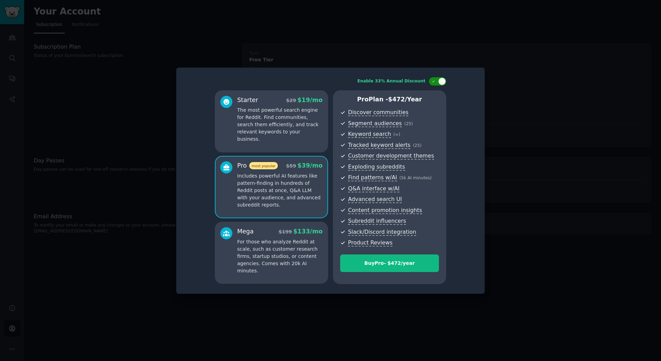
checkbox input "false"
click at [514, 107] on div at bounding box center [330, 180] width 661 height 361
